Goal: Information Seeking & Learning: Learn about a topic

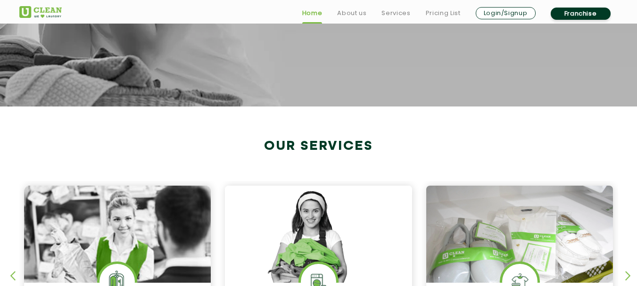
scroll to position [377, 0]
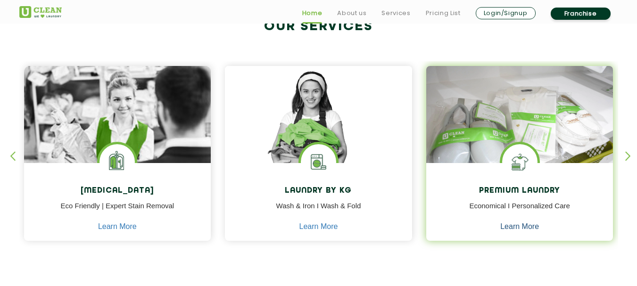
click at [524, 227] on link "Learn More" at bounding box center [519, 226] width 39 height 8
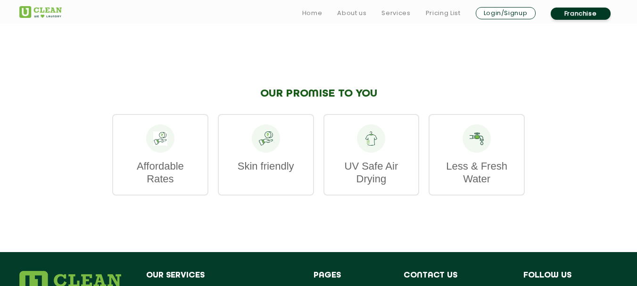
scroll to position [1225, 0]
